Goal: Navigation & Orientation: Find specific page/section

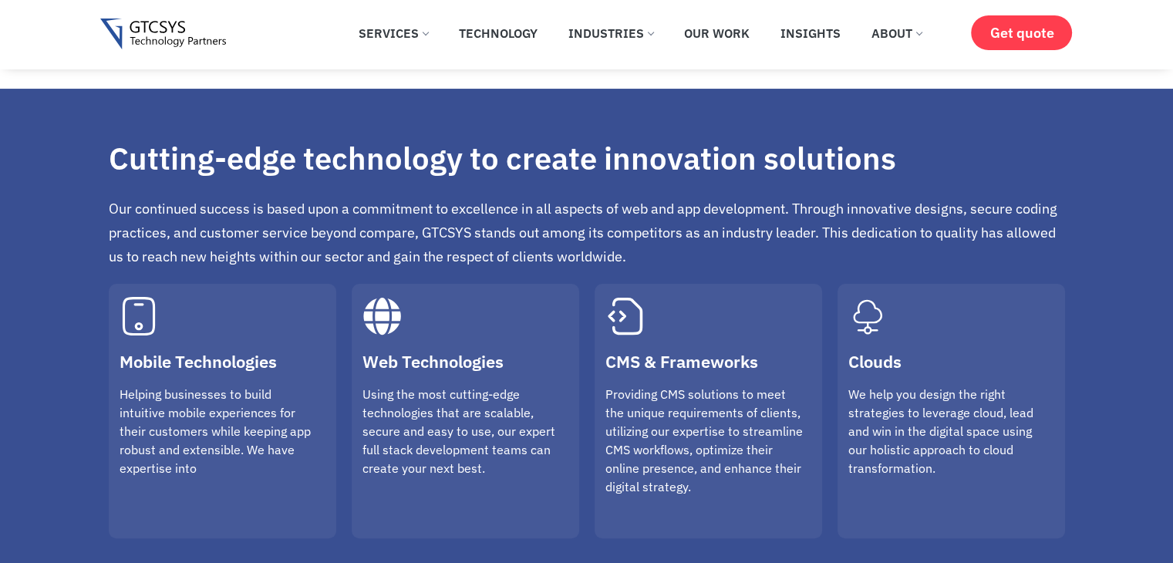
scroll to position [309, 0]
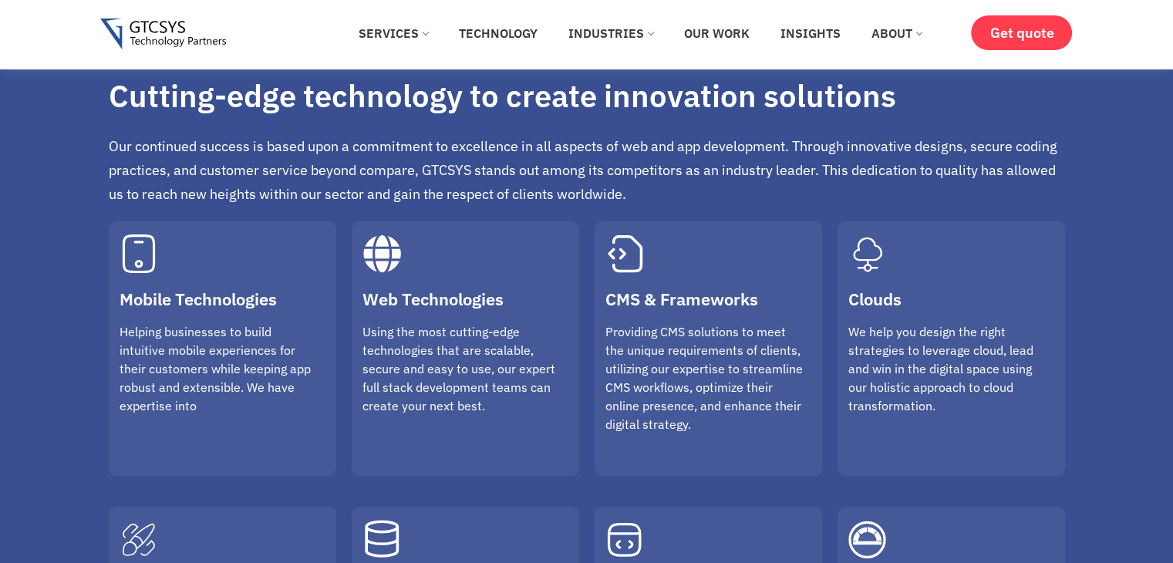
click at [366, 263] on icon "Web Technologies" at bounding box center [382, 254] width 39 height 39
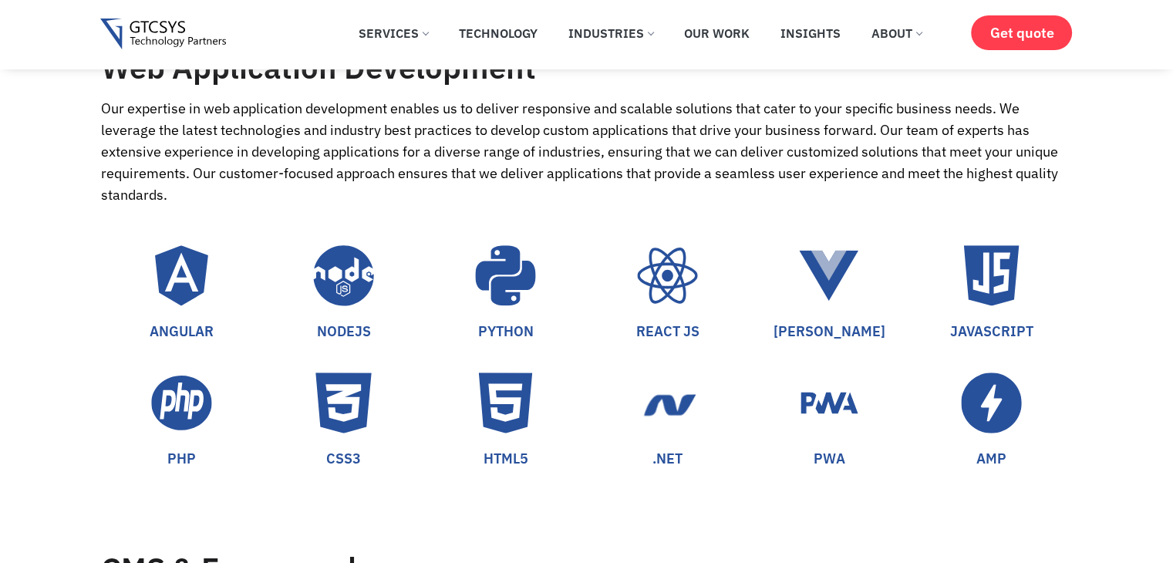
scroll to position [1703, 0]
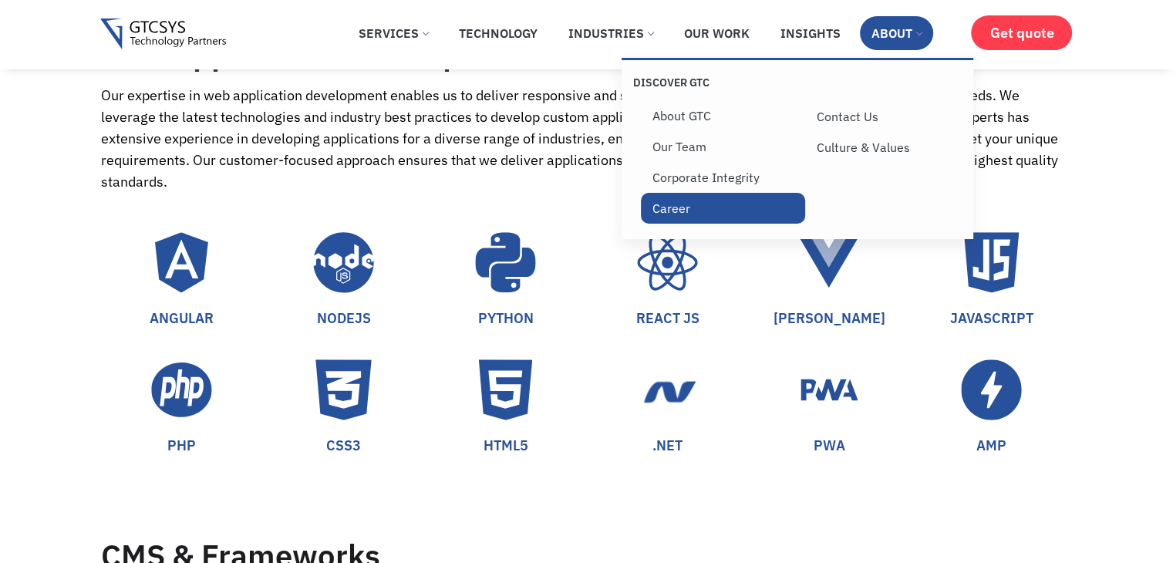
click at [675, 205] on link "Career" at bounding box center [723, 208] width 164 height 31
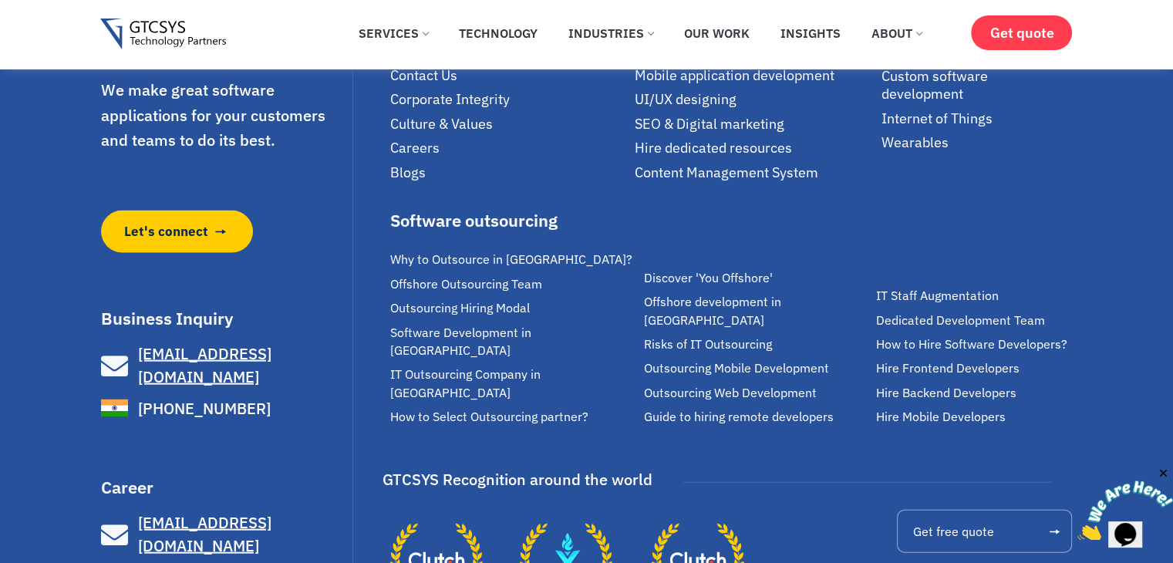
scroll to position [3249, 0]
